Goal: Register for event/course

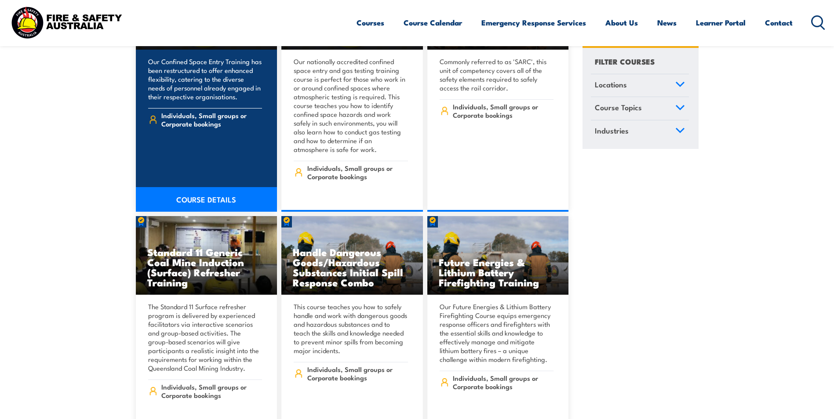
scroll to position [923, 0]
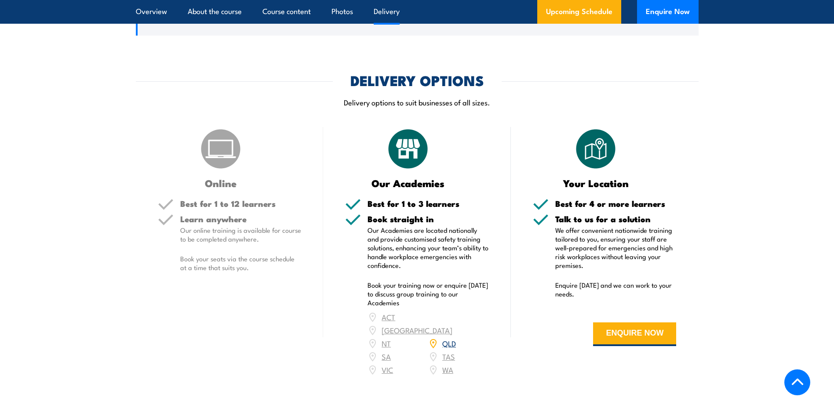
scroll to position [1187, 0]
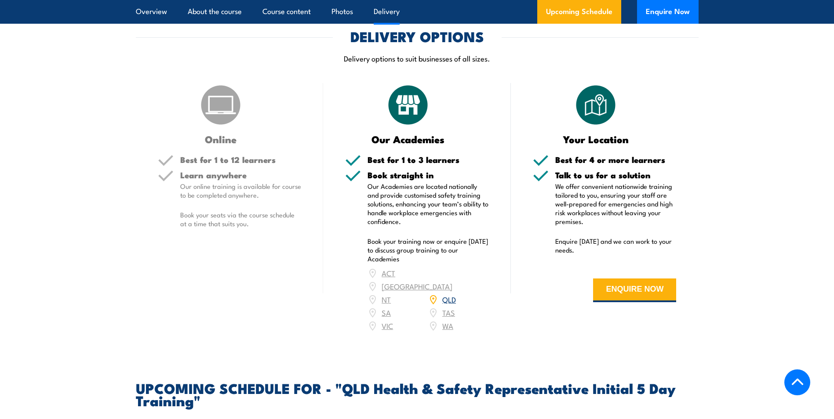
click at [449, 297] on link "QLD" at bounding box center [449, 299] width 14 height 11
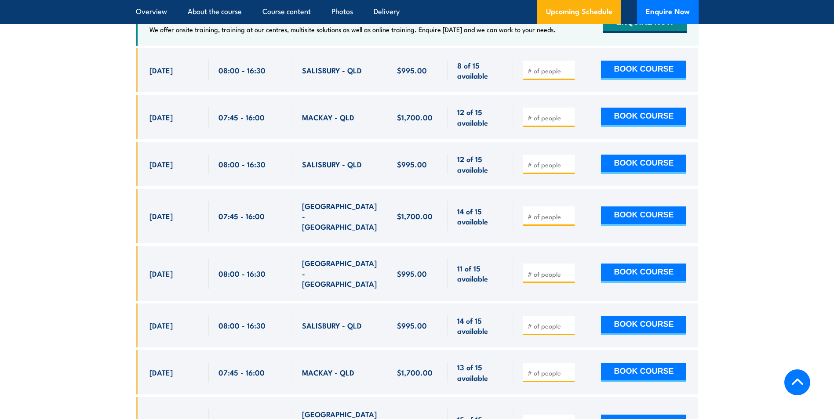
scroll to position [1654, 0]
